Goal: Find specific page/section: Find specific page/section

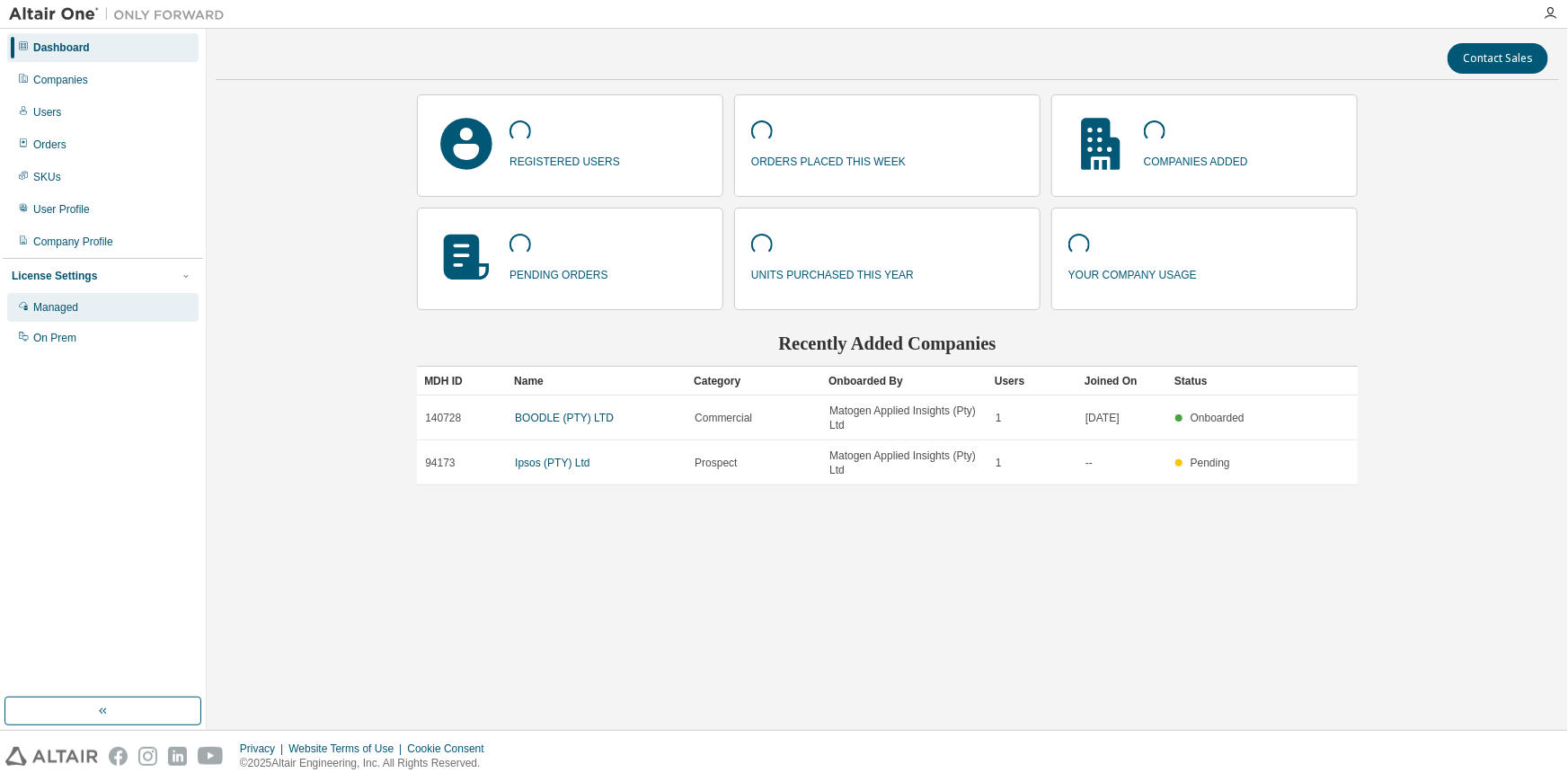
click at [63, 317] on div "Managed" at bounding box center [102, 308] width 191 height 29
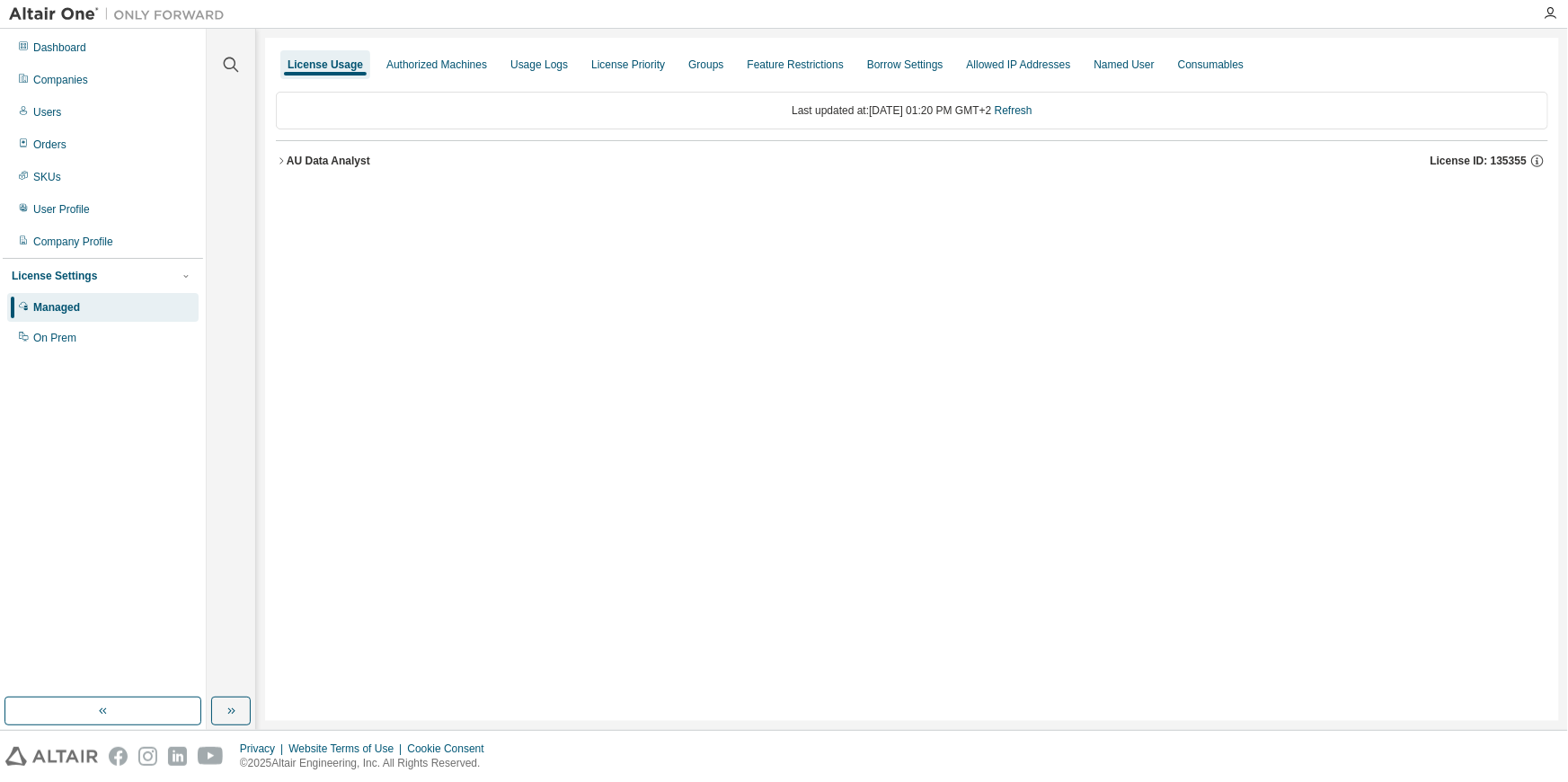
click at [278, 162] on icon "button" at bounding box center [281, 161] width 11 height 11
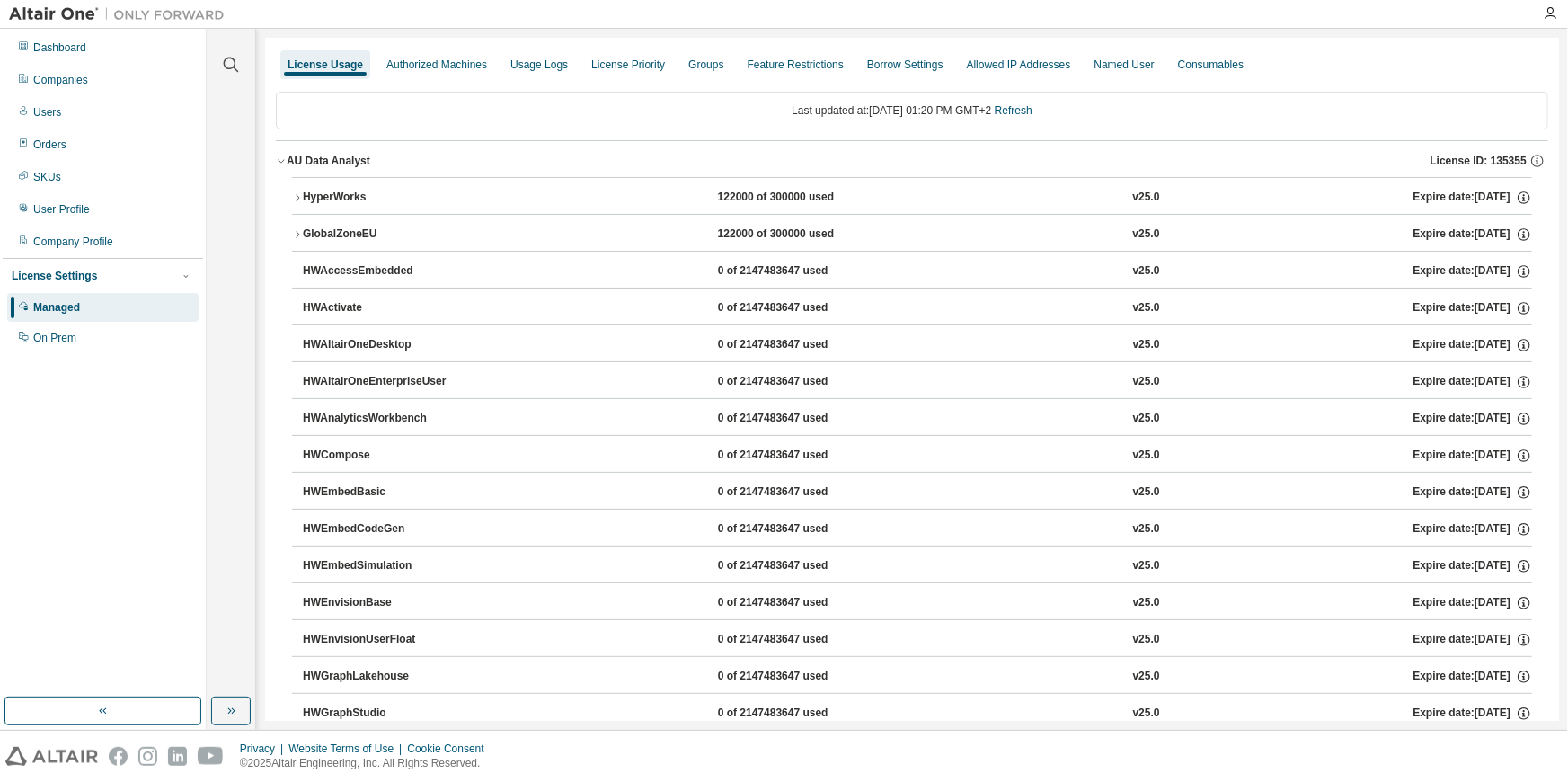
click at [292, 197] on icon "button" at bounding box center [297, 197] width 11 height 11
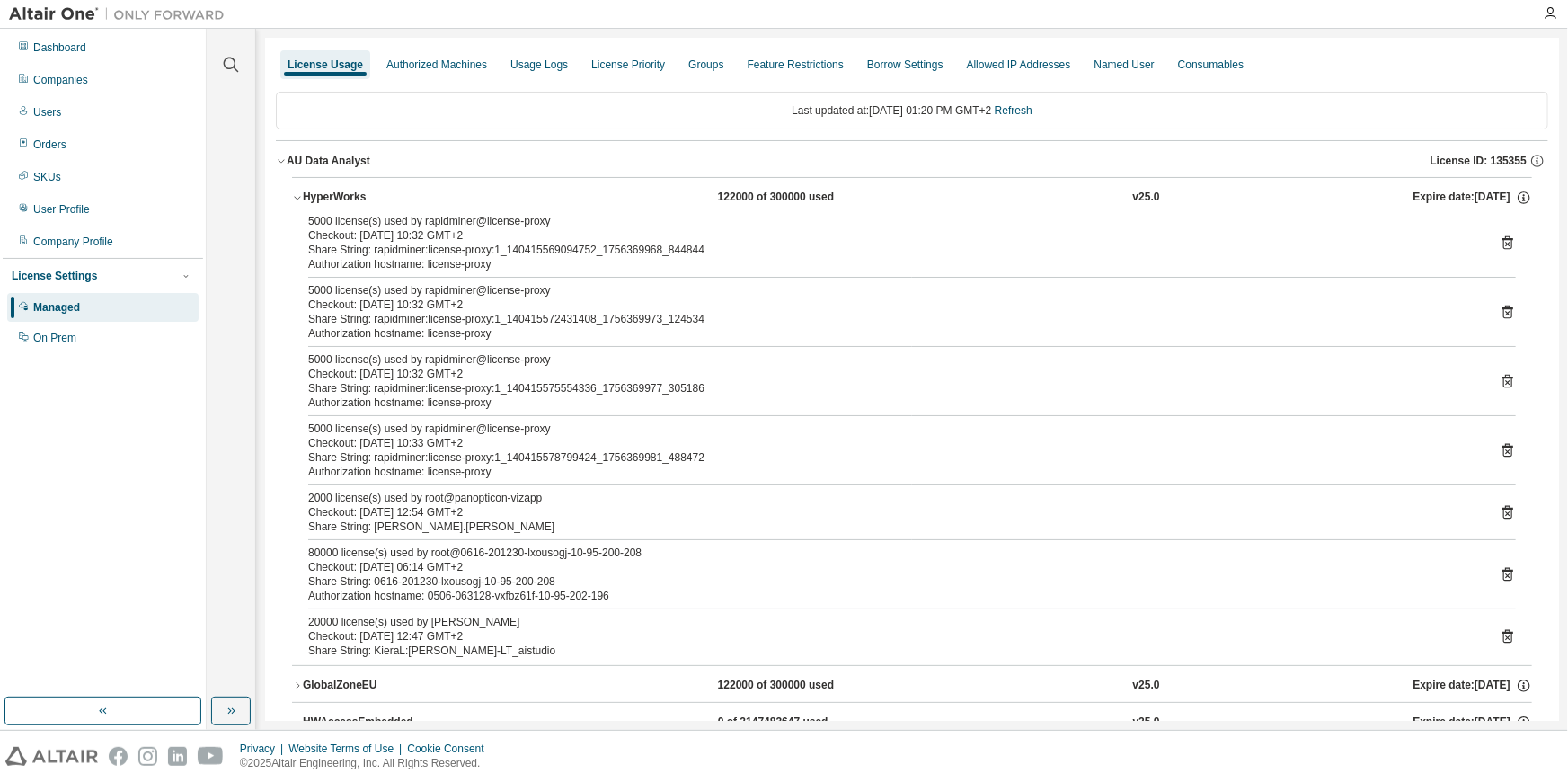
click at [620, 589] on div "Authorization hostname: 0506-063128-vxfbz61f-10-95-202-196" at bounding box center [890, 596] width 1165 height 15
click at [1501, 575] on icon at bounding box center [1508, 574] width 17 height 17
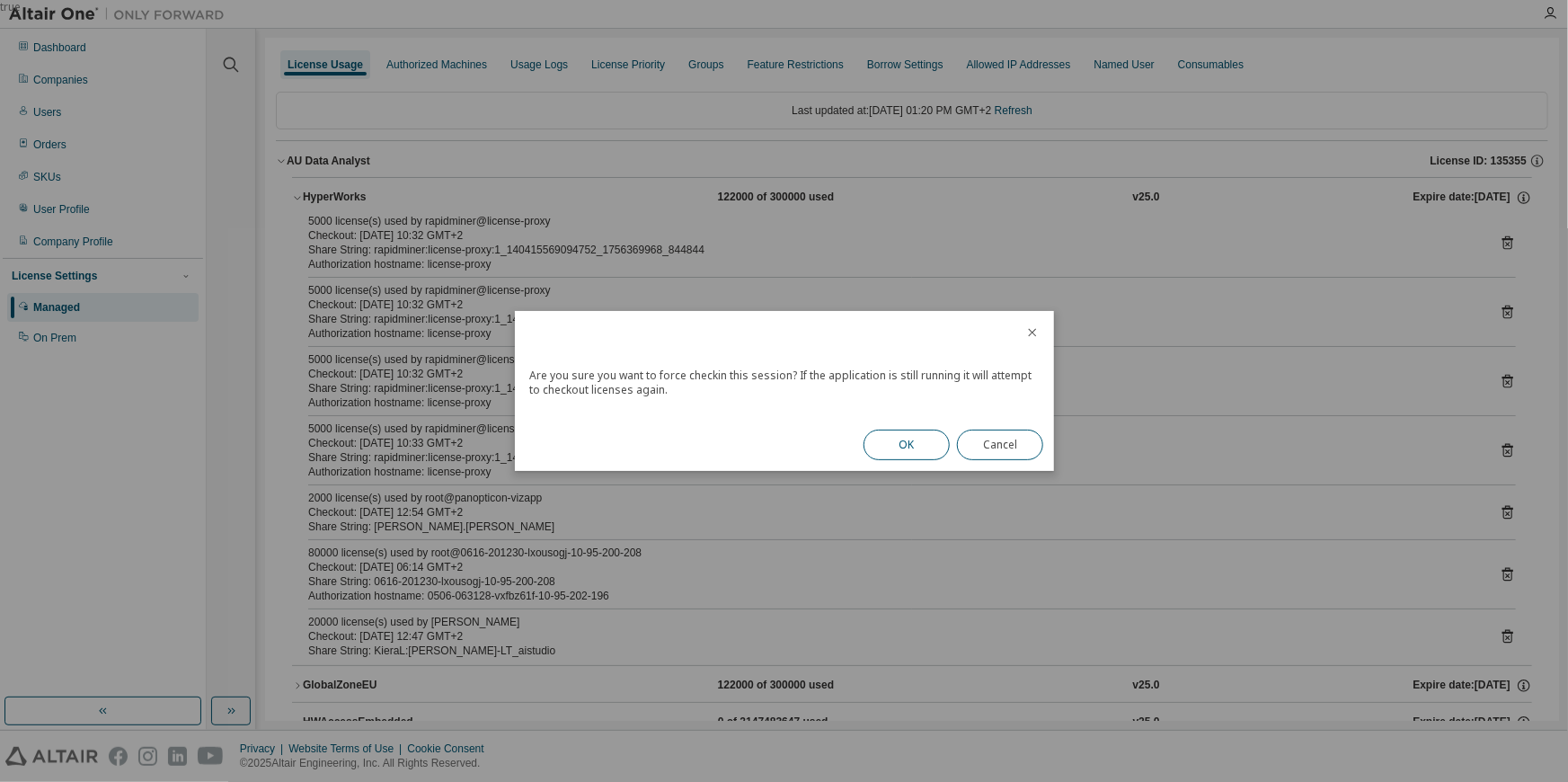
click at [896, 449] on button "OK" at bounding box center [906, 445] width 87 height 30
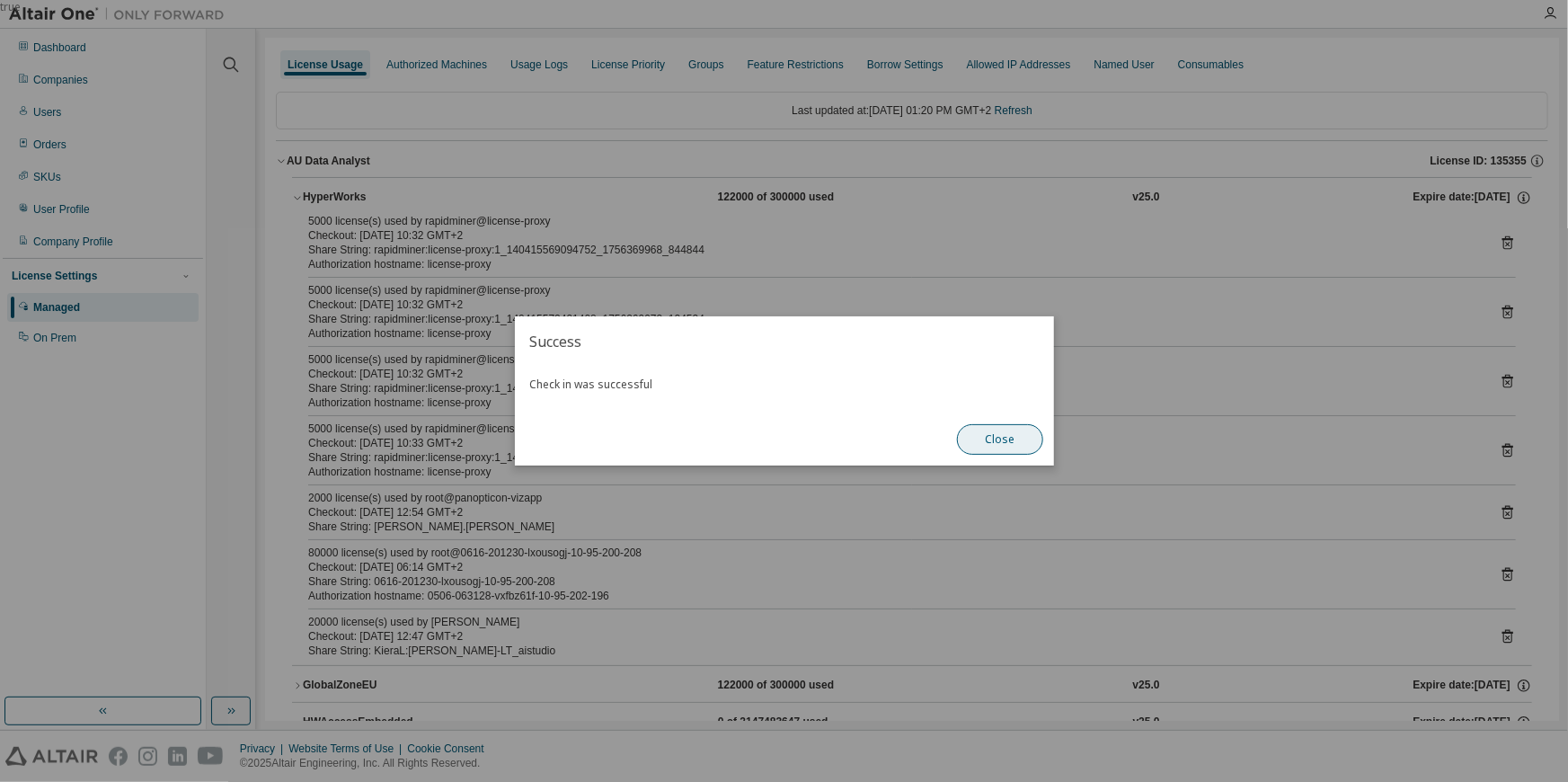
click at [1004, 445] on button "Close" at bounding box center [1000, 439] width 87 height 30
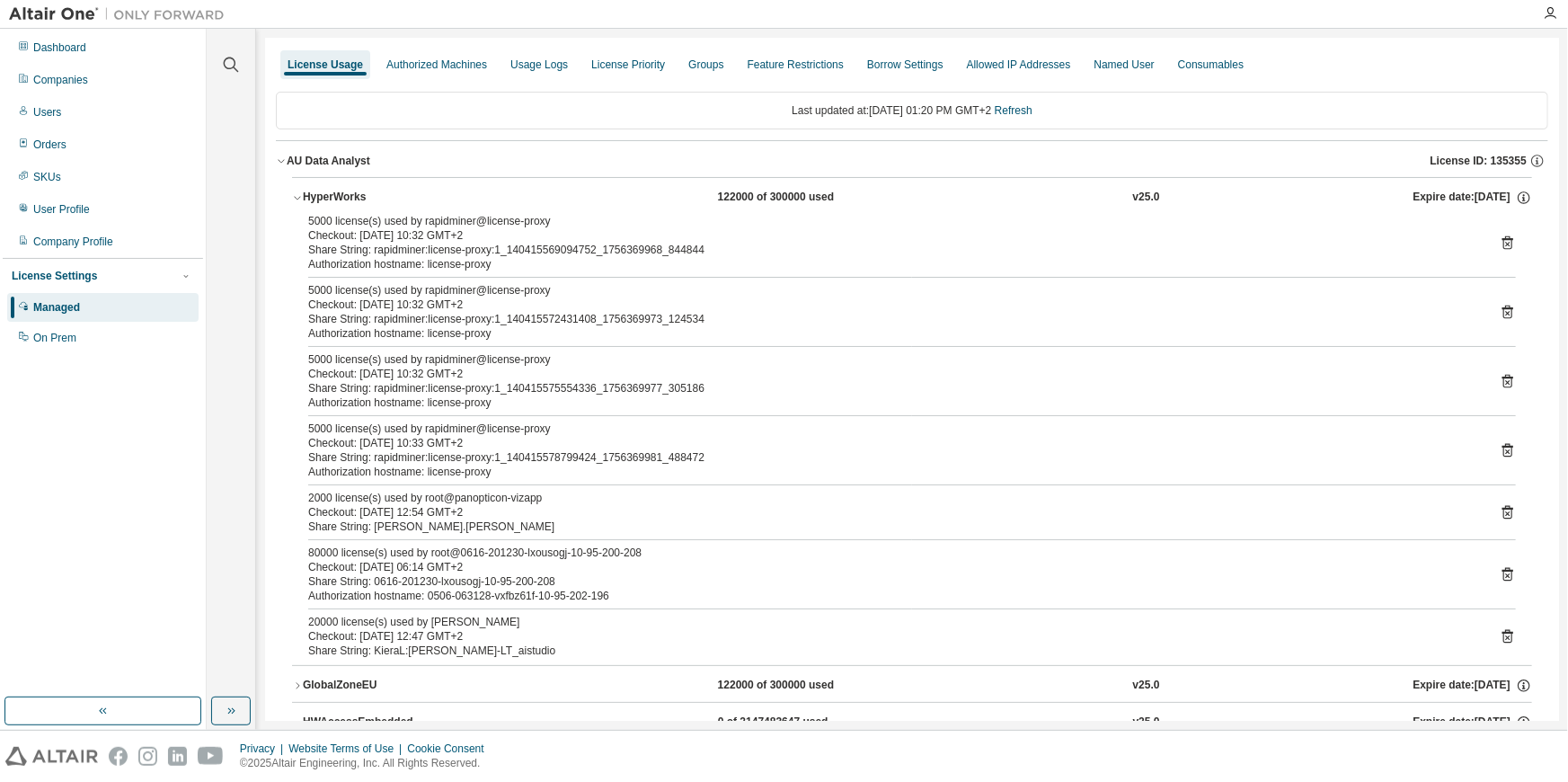
click at [343, 68] on div "License Usage" at bounding box center [325, 64] width 75 height 15
